Goal: Complete application form

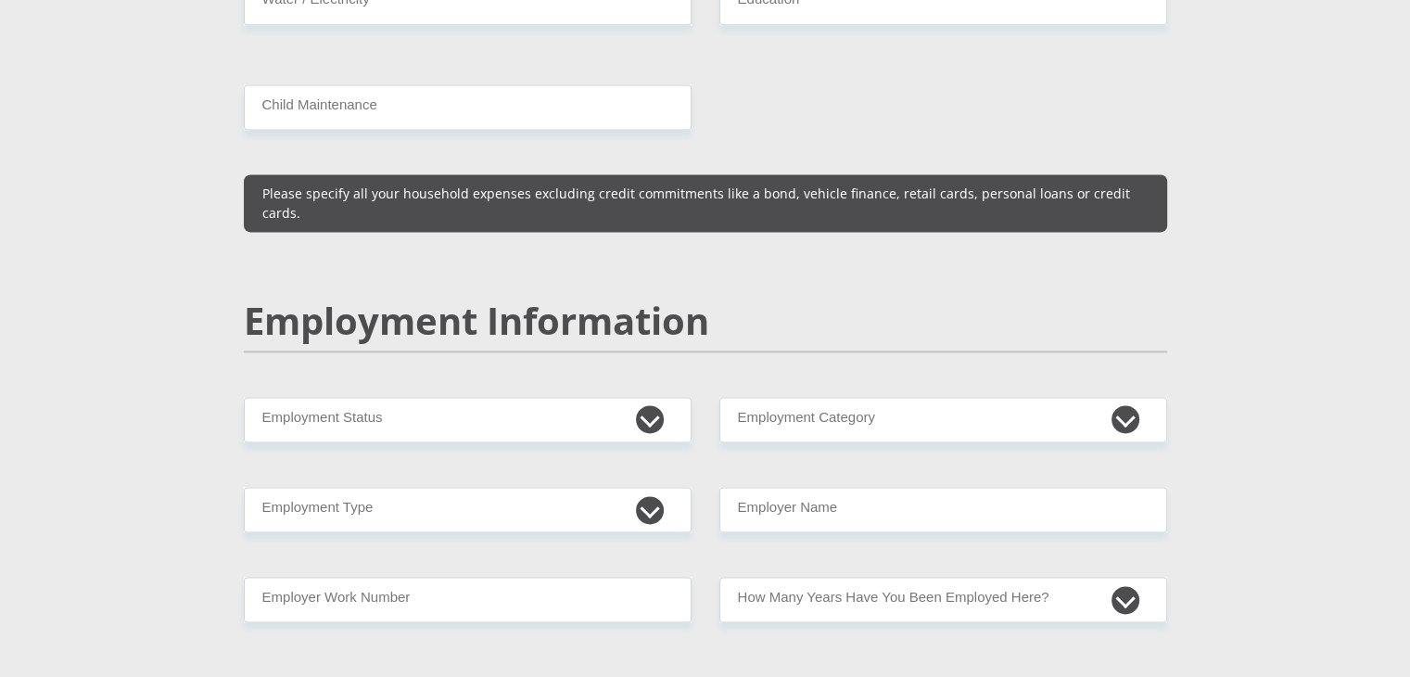
scroll to position [2595, 0]
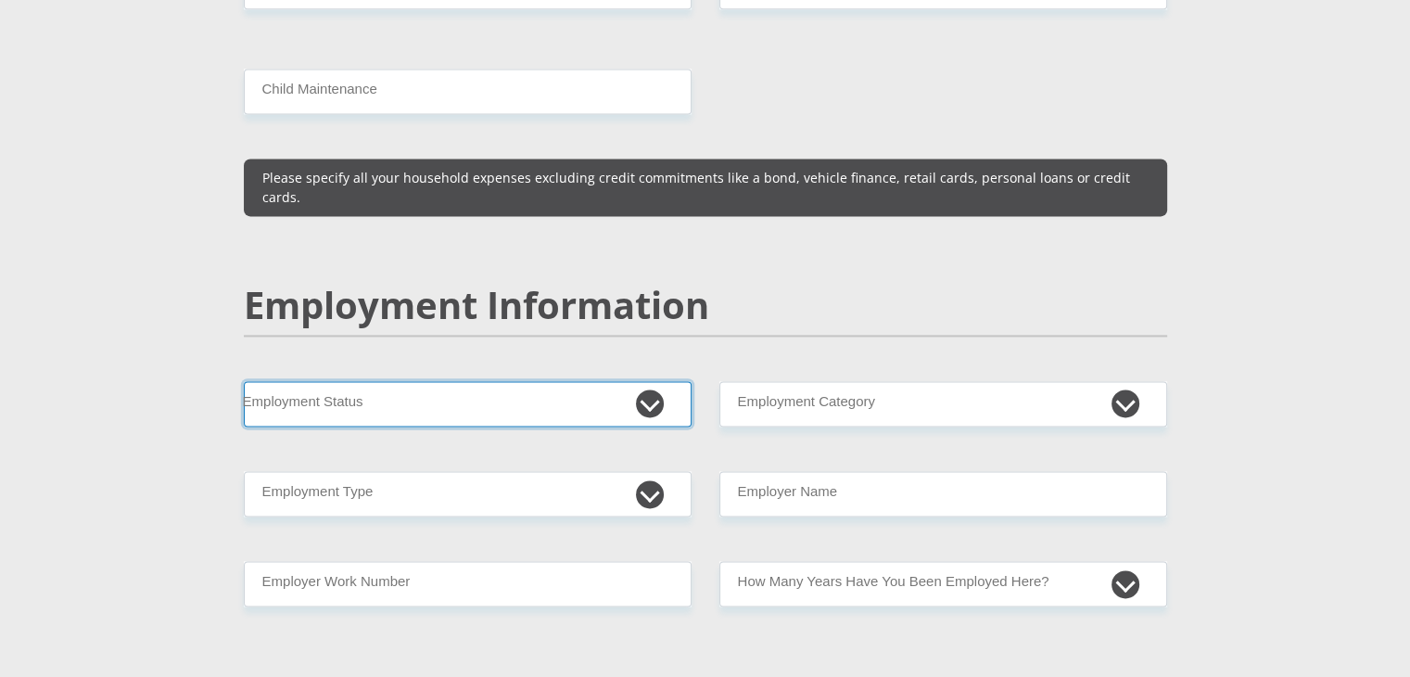
click at [648, 381] on select "Permanent/Full-time Part-time/Casual [DEMOGRAPHIC_DATA] Worker Self-Employed Ho…" at bounding box center [468, 403] width 448 height 45
select select "1"
click at [244, 381] on select "Permanent/Full-time Part-time/Casual [DEMOGRAPHIC_DATA] Worker Self-Employed Ho…" at bounding box center [468, 403] width 448 height 45
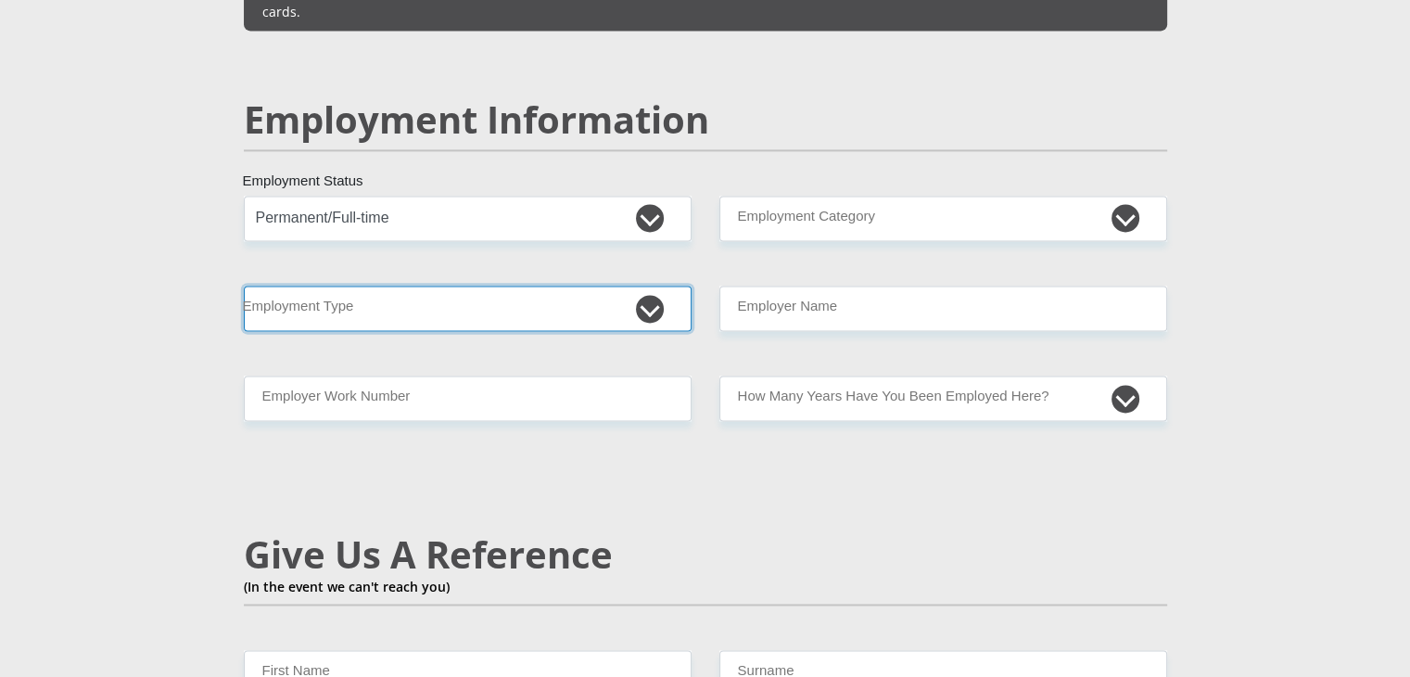
click at [645, 285] on select "College/Lecturer Craft Seller Creative Driver Executive Farmer Forces - Non Com…" at bounding box center [468, 307] width 448 height 45
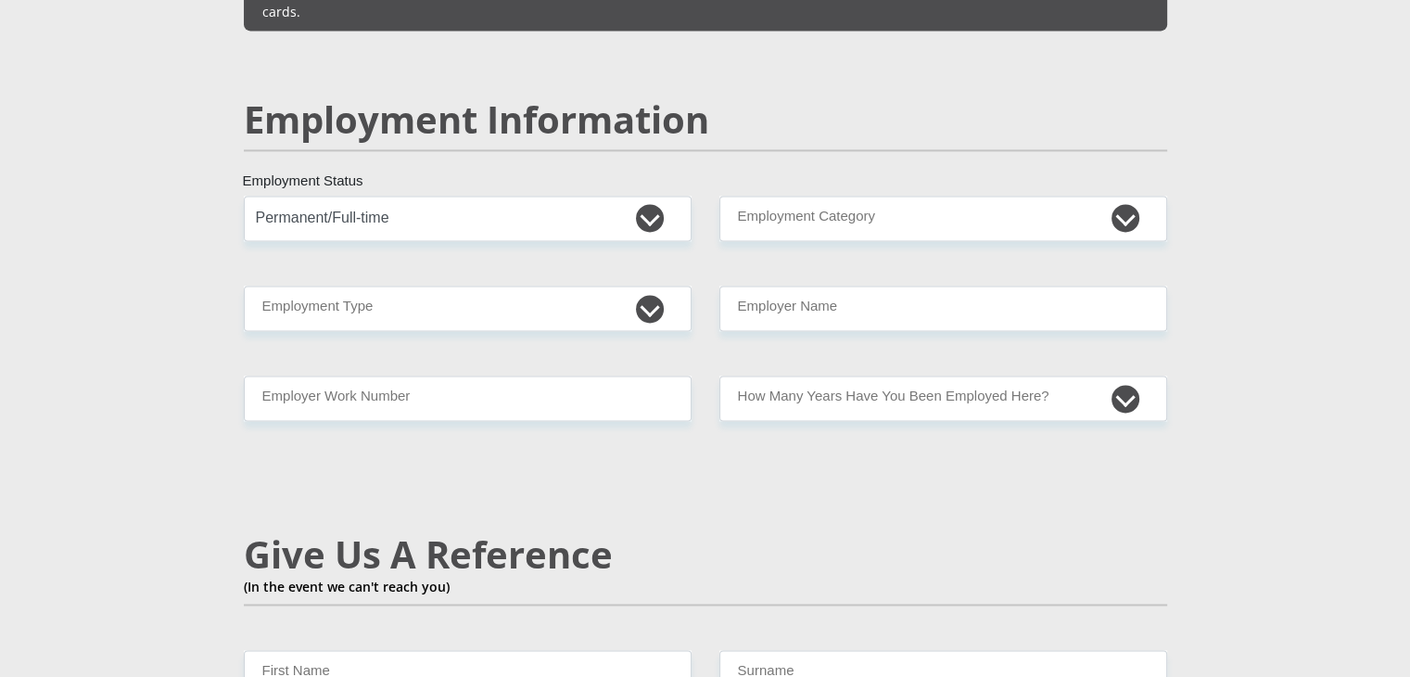
click at [894, 446] on div "Mr Ms Mrs Dr [PERSON_NAME] Title First Name Surname South African ID Number Ple…" at bounding box center [705, 176] width 951 height 5286
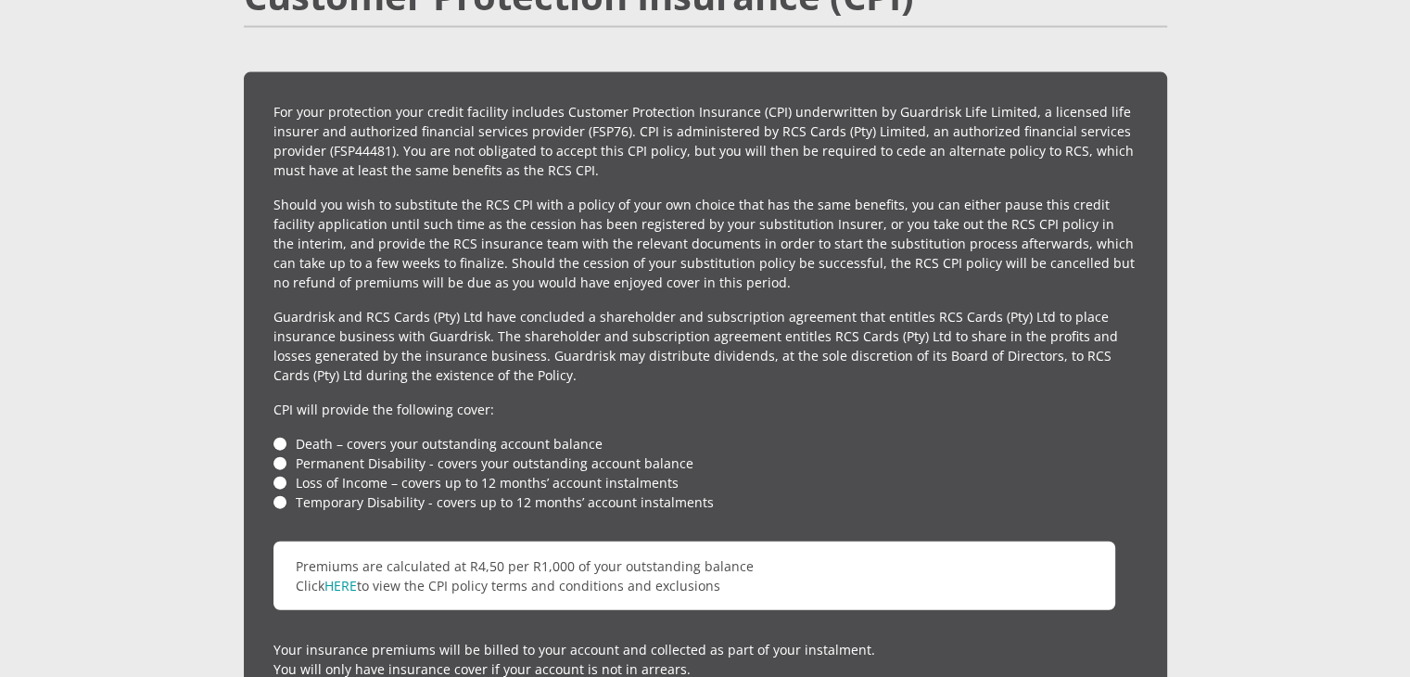
scroll to position [4356, 0]
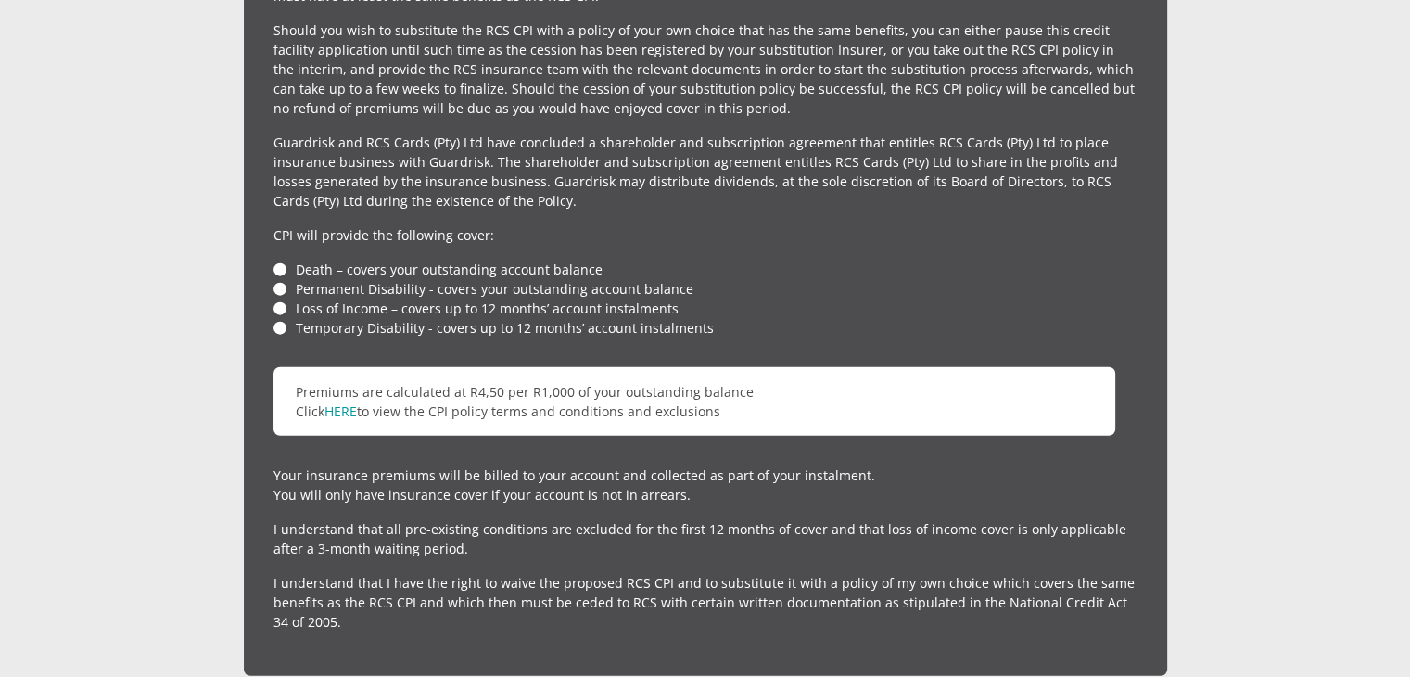
click at [820, 209] on div "For your protection your credit facility includes Customer Protection Insurance…" at bounding box center [705, 287] width 923 height 778
click at [845, 298] on li "Loss of Income – covers up to 12 months’ account instalments" at bounding box center [705, 307] width 864 height 19
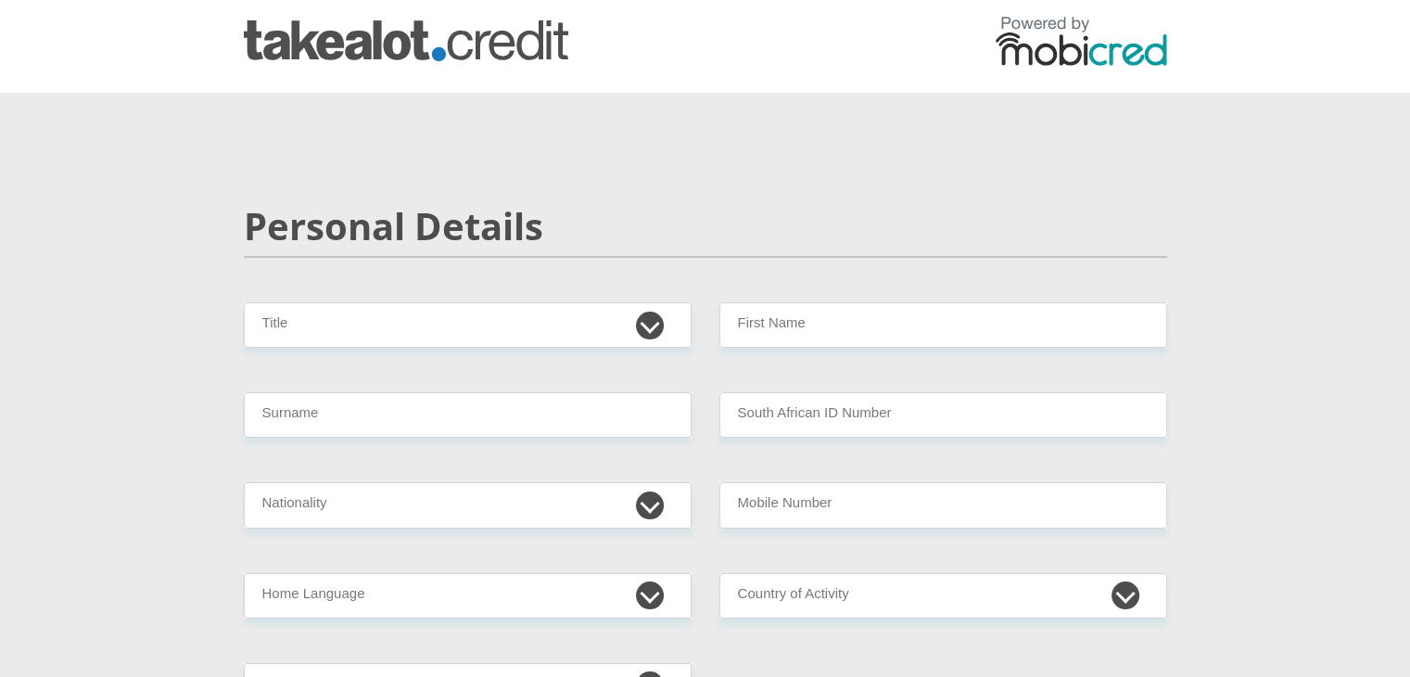
scroll to position [0, 0]
